Goal: Communication & Community: Answer question/provide support

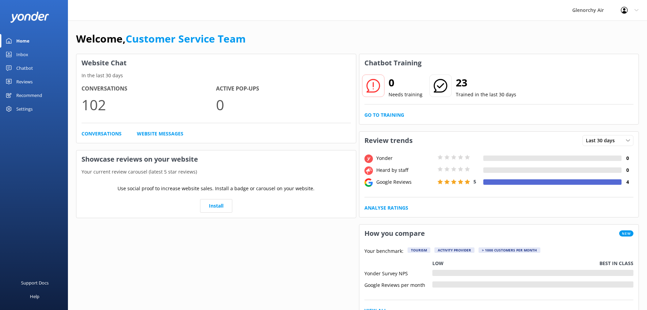
click at [28, 55] on link "Inbox" at bounding box center [34, 55] width 68 height 14
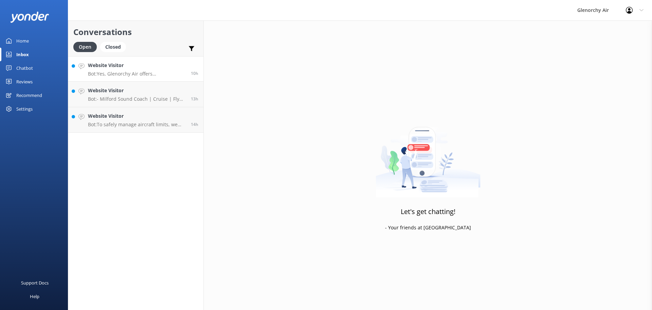
click at [118, 67] on h4 "Website Visitor" at bounding box center [137, 65] width 98 height 7
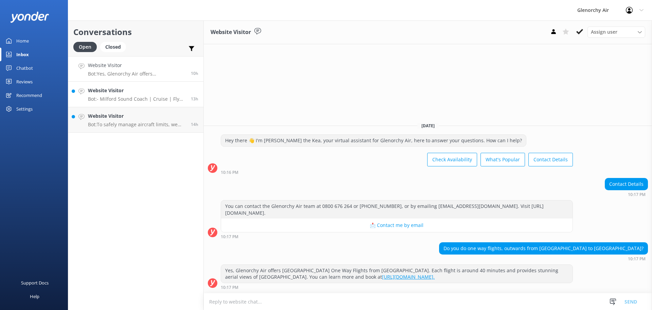
click at [125, 98] on p "Bot: - Milford Sound Coach | Cruise | Fly trips depart with the coach leaving […" at bounding box center [137, 99] width 98 height 6
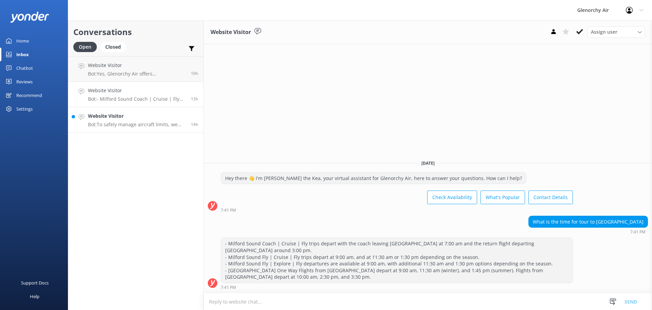
click at [132, 123] on p "Bot: To safely manage aircraft limits, we require passenger weights at booking.…" at bounding box center [137, 124] width 98 height 6
